Goal: Task Accomplishment & Management: Manage account settings

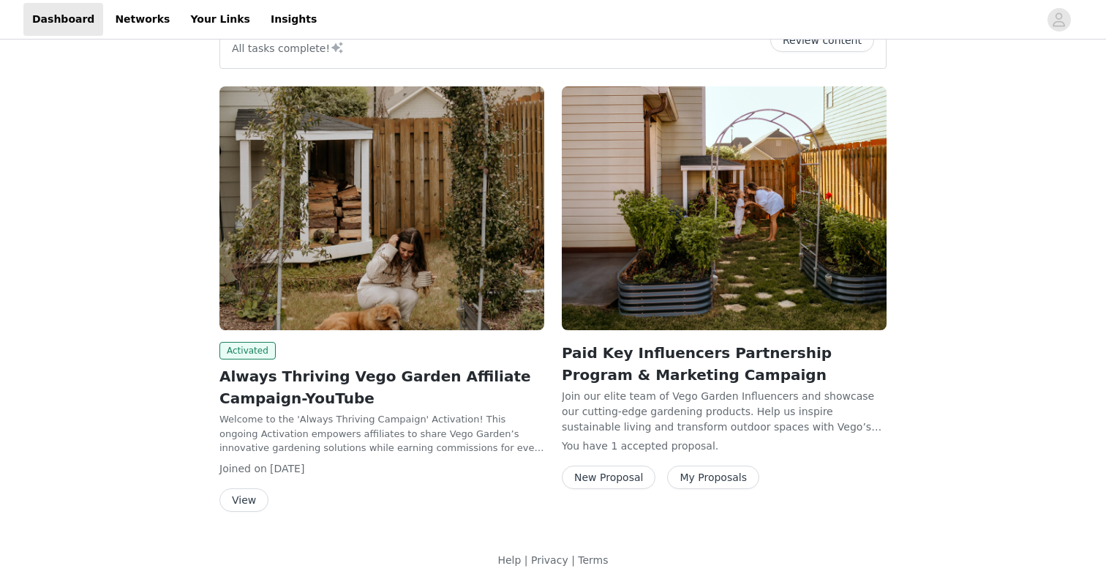
scroll to position [307, 0]
click at [699, 479] on button "My Proposals" at bounding box center [713, 477] width 92 height 23
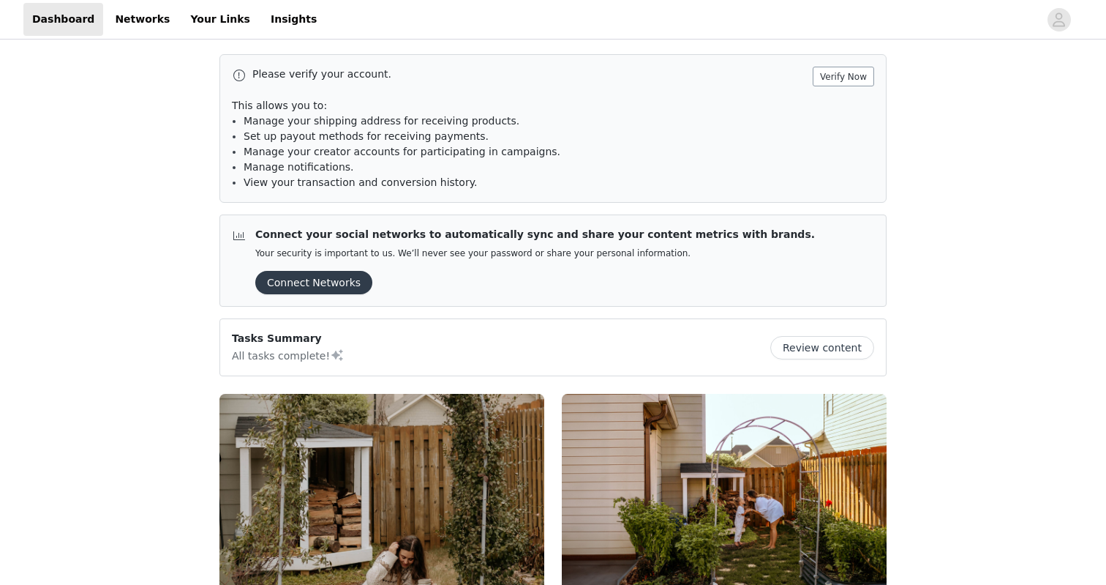
click at [844, 78] on button "Verify Now" at bounding box center [843, 77] width 61 height 20
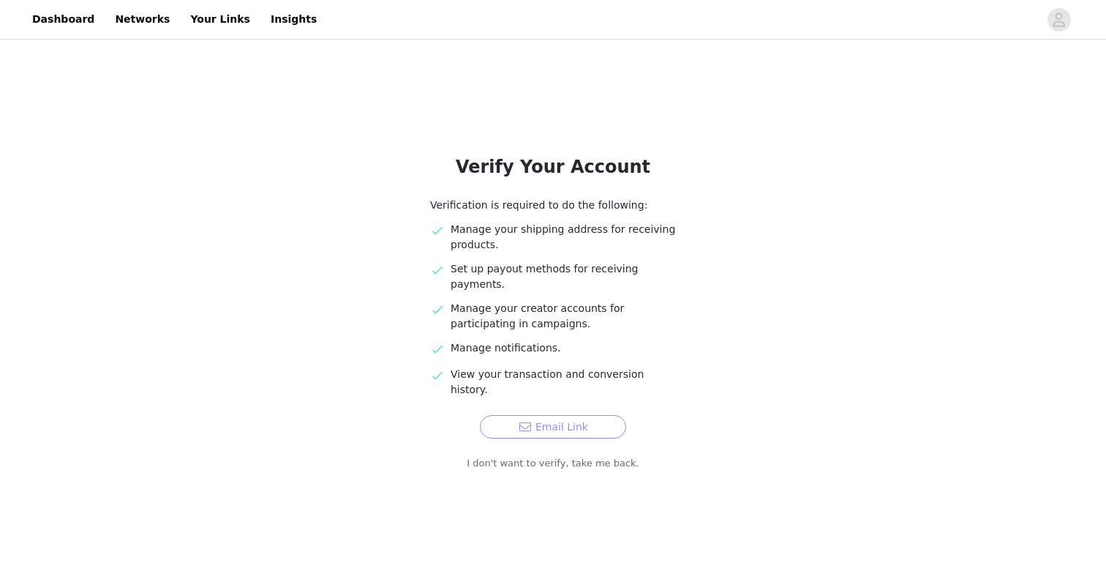
click at [539, 415] on button "Email Link" at bounding box center [553, 426] width 146 height 23
